Goal: Transaction & Acquisition: Purchase product/service

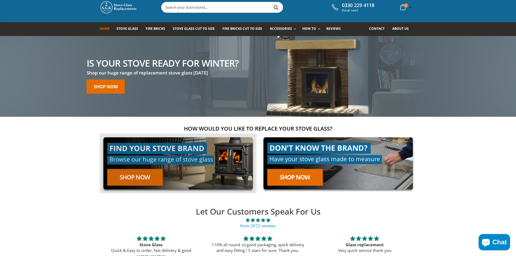
scroll to position [27, 0]
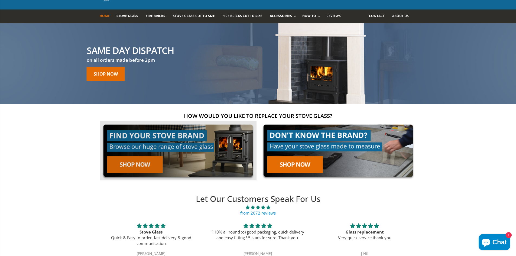
click at [144, 164] on link at bounding box center [178, 151] width 157 height 60
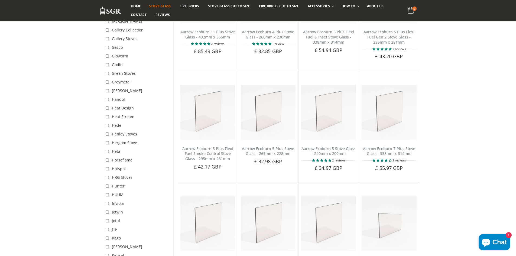
scroll to position [812, 0]
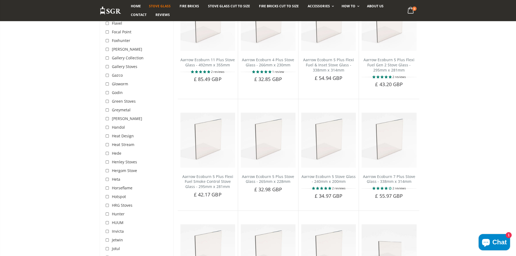
click at [108, 159] on input "checkbox" at bounding box center [107, 161] width 5 height 5
checkbox input "true"
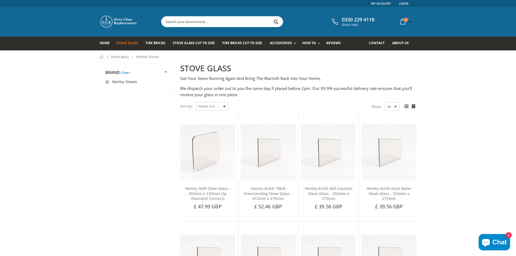
click at [207, 104] on select "Featured Best Selling Name, A-Z Name, Z-A Price, low to high Price, high to low…" at bounding box center [212, 106] width 32 height 9
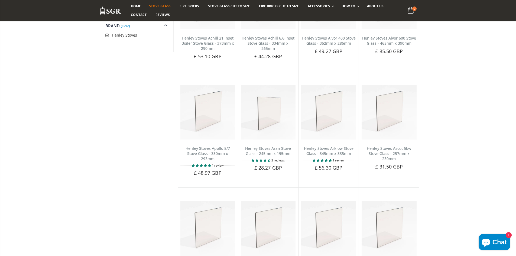
scroll to position [948, 0]
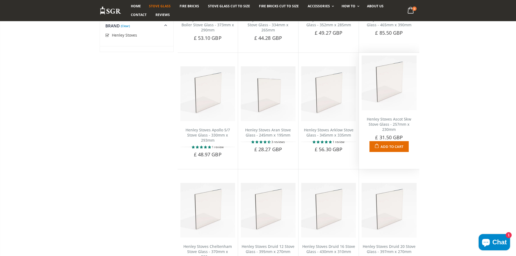
click at [390, 116] on link "Henley Stoves Ascot 5kw Stove Glass - 257mm x 230mm" at bounding box center [389, 123] width 44 height 15
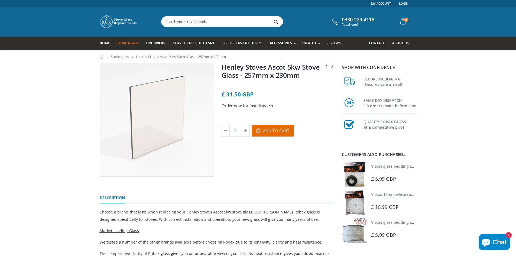
click at [116, 55] on link "Stove glass" at bounding box center [120, 56] width 18 height 5
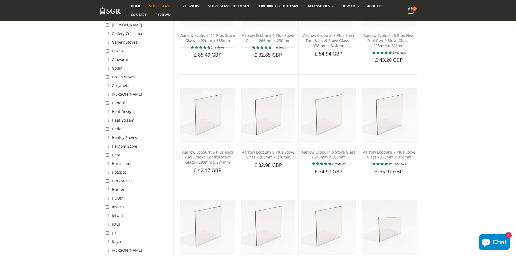
scroll to position [867, 0]
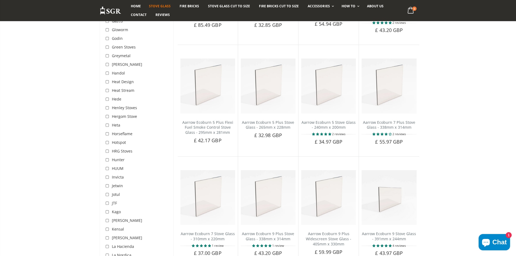
click at [108, 105] on input "checkbox" at bounding box center [107, 107] width 5 height 5
checkbox input "true"
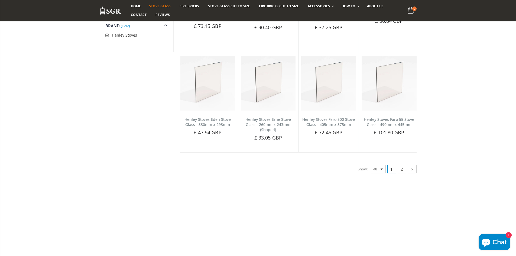
scroll to position [1300, 0]
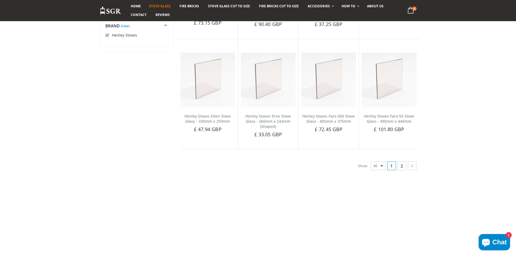
click at [400, 161] on link "2" at bounding box center [402, 165] width 9 height 9
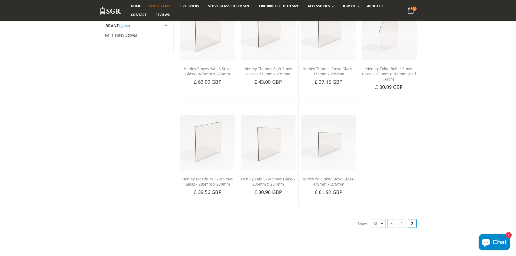
scroll to position [1300, 0]
